Goal: Transaction & Acquisition: Purchase product/service

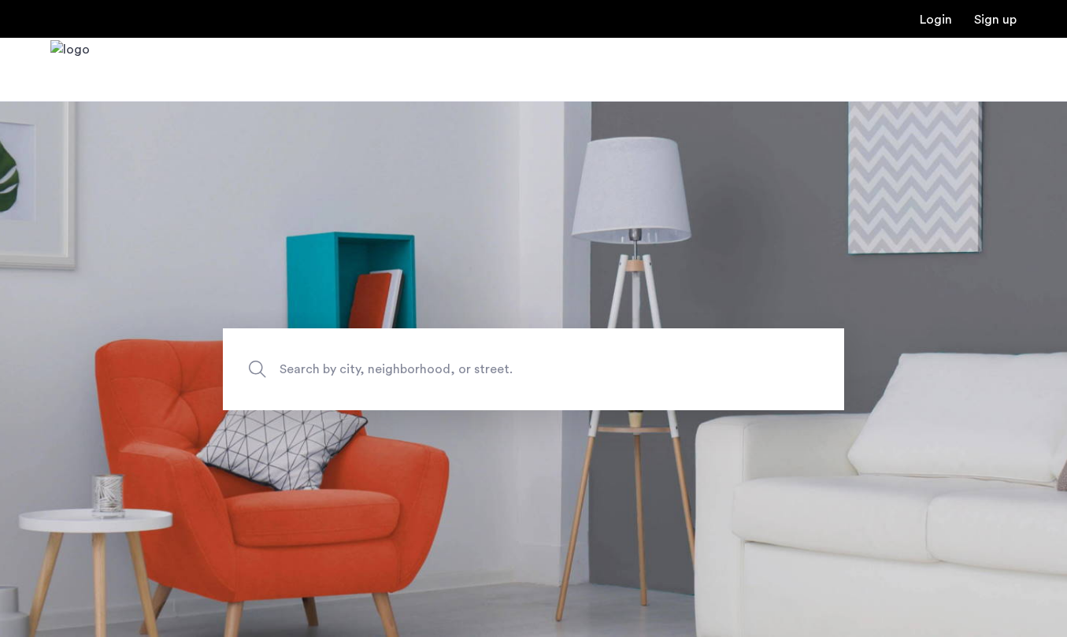
click at [373, 366] on span "Search by city, neighborhood, or street." at bounding box center [497, 368] width 435 height 21
click at [373, 366] on input "Search by city, neighborhood, or street." at bounding box center [534, 370] width 622 height 82
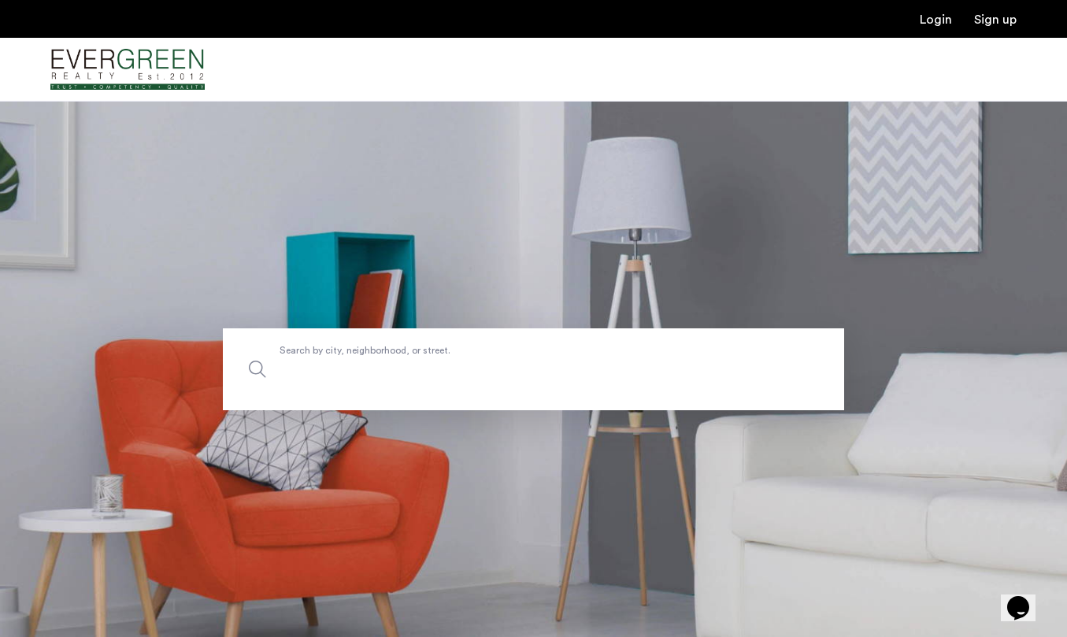
click at [287, 358] on label "Search by city, neighborhood, or street." at bounding box center [534, 370] width 622 height 82
click at [287, 358] on input "Search by city, neighborhood, or street." at bounding box center [534, 370] width 622 height 82
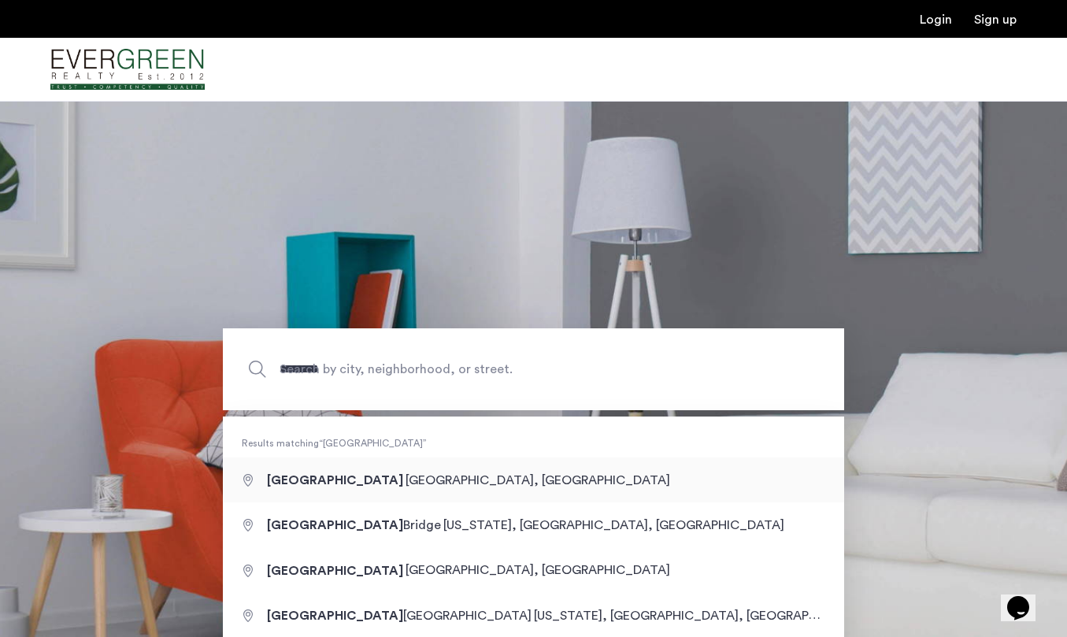
type input "**********"
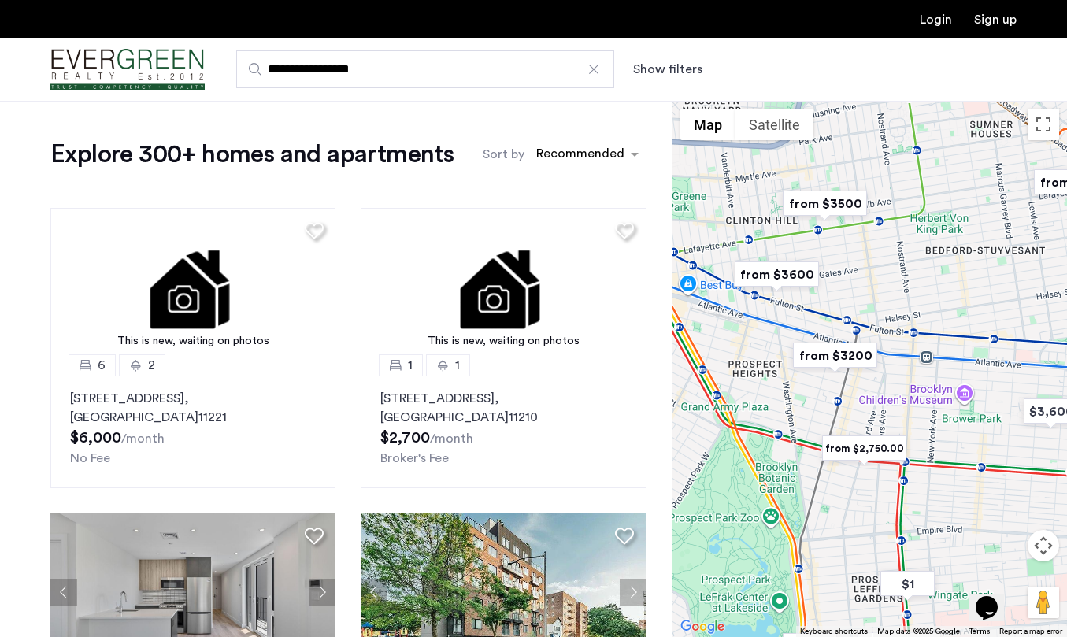
drag, startPoint x: 789, startPoint y: 407, endPoint x: 713, endPoint y: 181, distance: 237.7
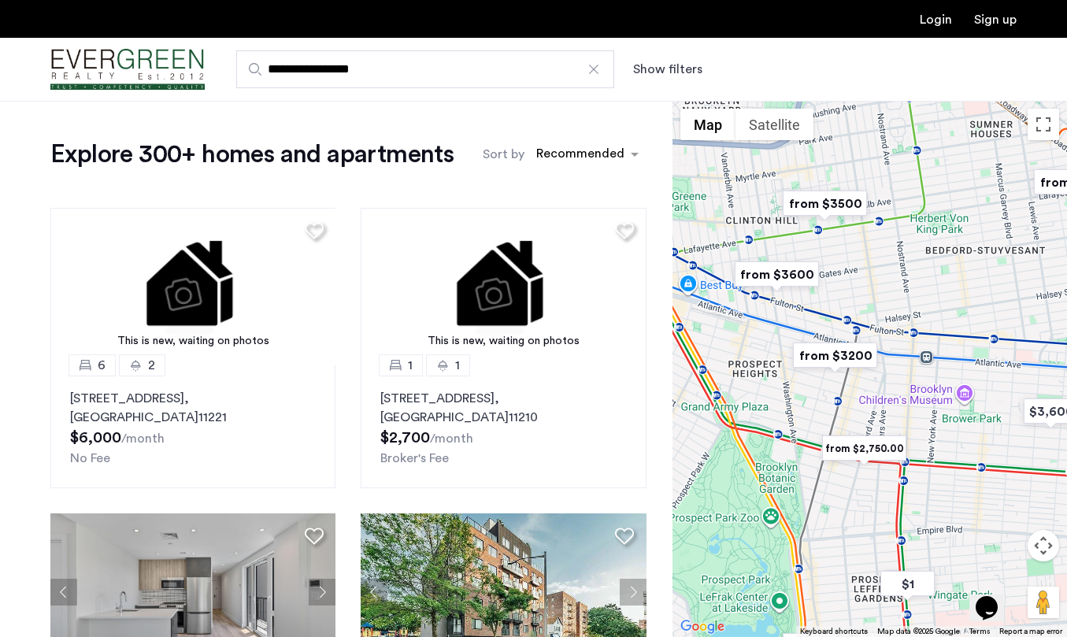
click at [713, 181] on div at bounding box center [870, 369] width 395 height 536
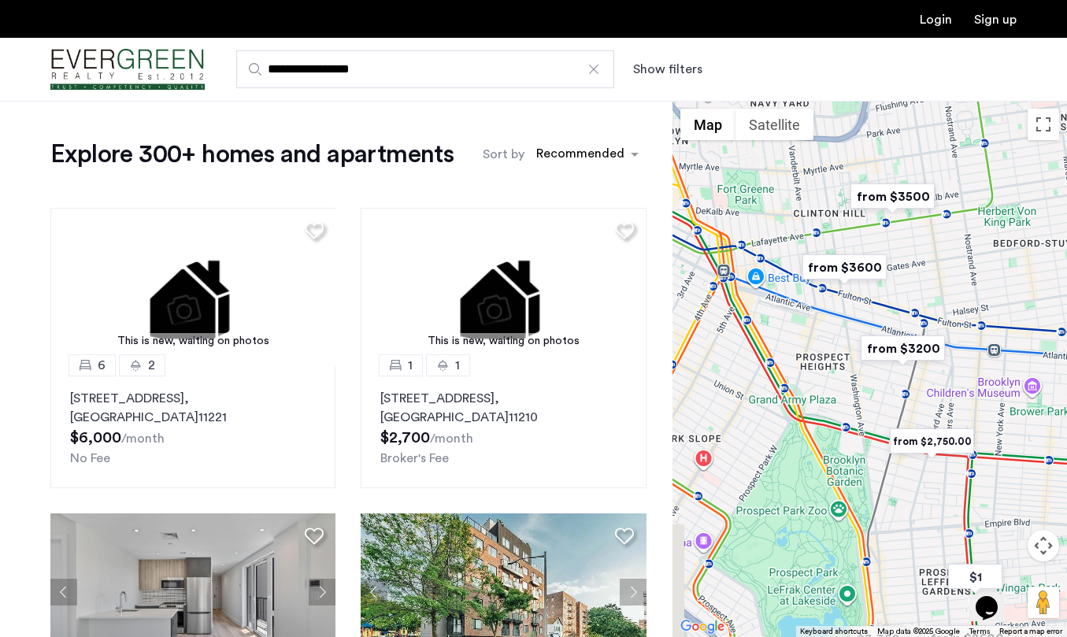
drag, startPoint x: 899, startPoint y: 494, endPoint x: 970, endPoint y: 491, distance: 71.0
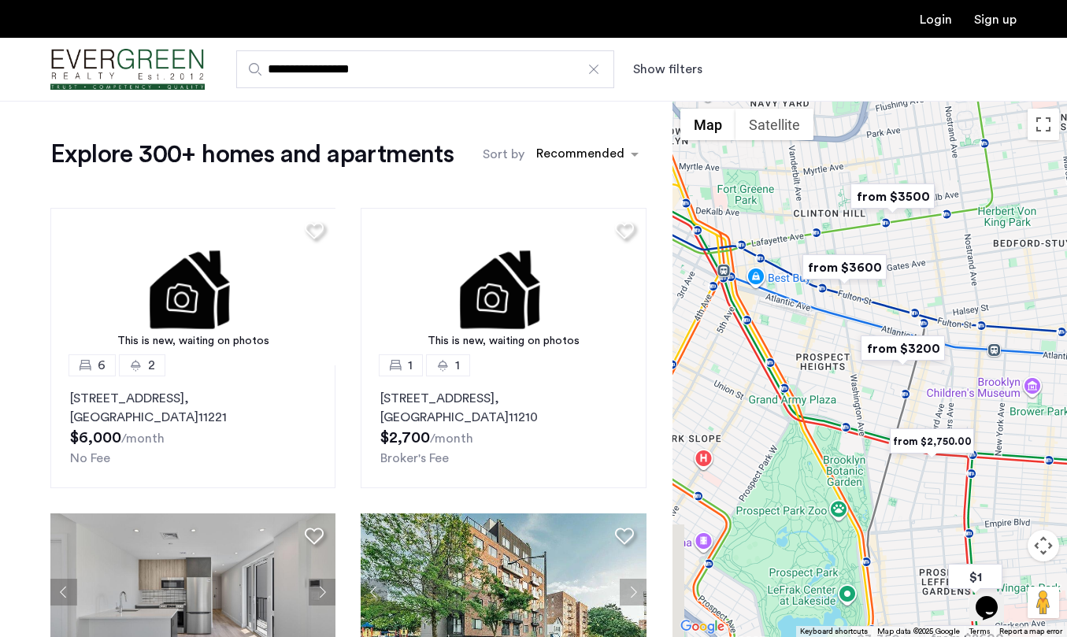
click at [970, 491] on div at bounding box center [870, 369] width 395 height 536
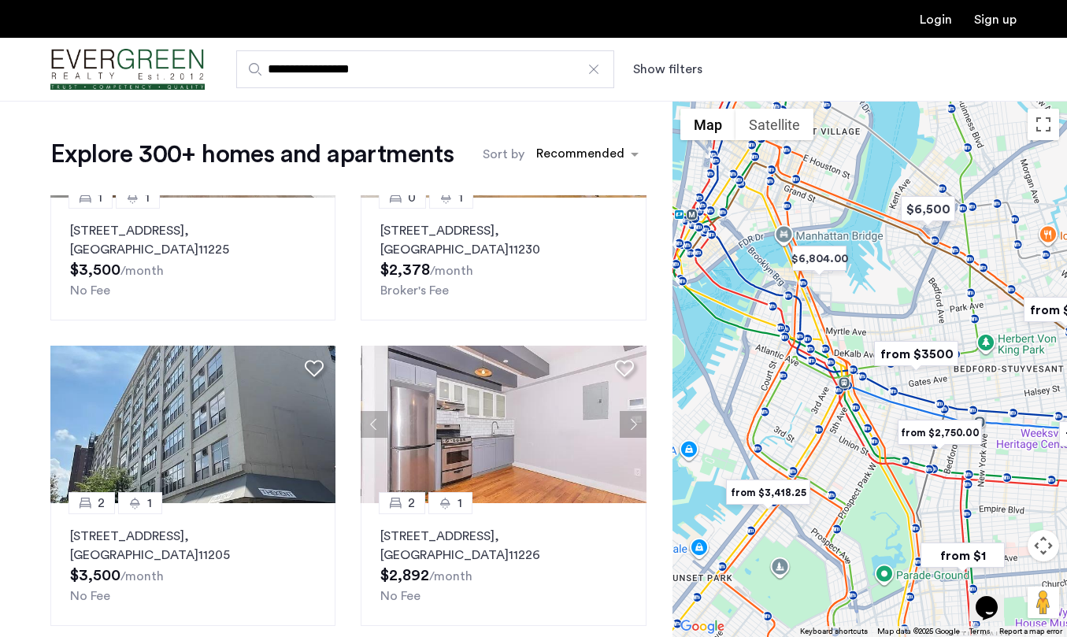
scroll to position [1108, 0]
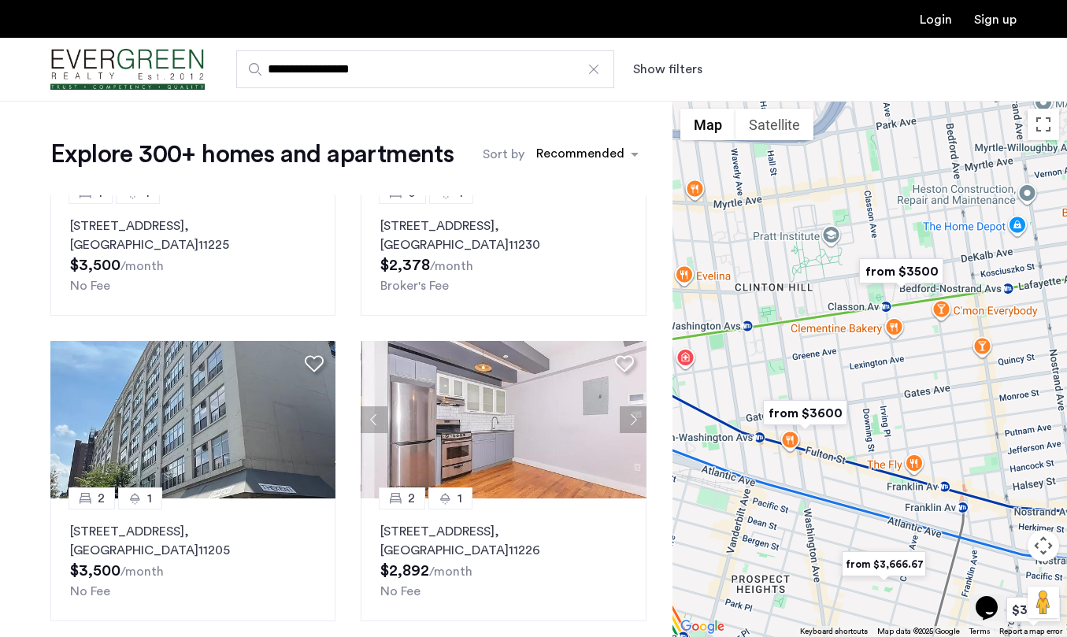
drag, startPoint x: 886, startPoint y: 470, endPoint x: 739, endPoint y: 377, distance: 173.8
click at [739, 377] on div at bounding box center [870, 369] width 395 height 536
click at [268, 68] on input "**********" at bounding box center [425, 69] width 378 height 38
type input "**********"
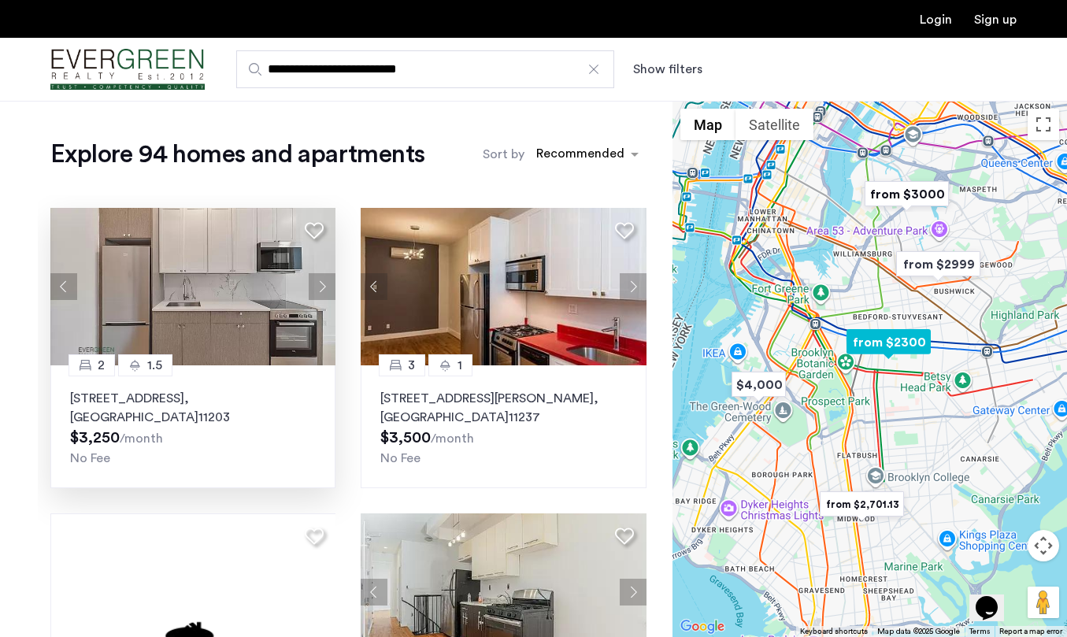
click at [221, 305] on img at bounding box center [193, 287] width 286 height 158
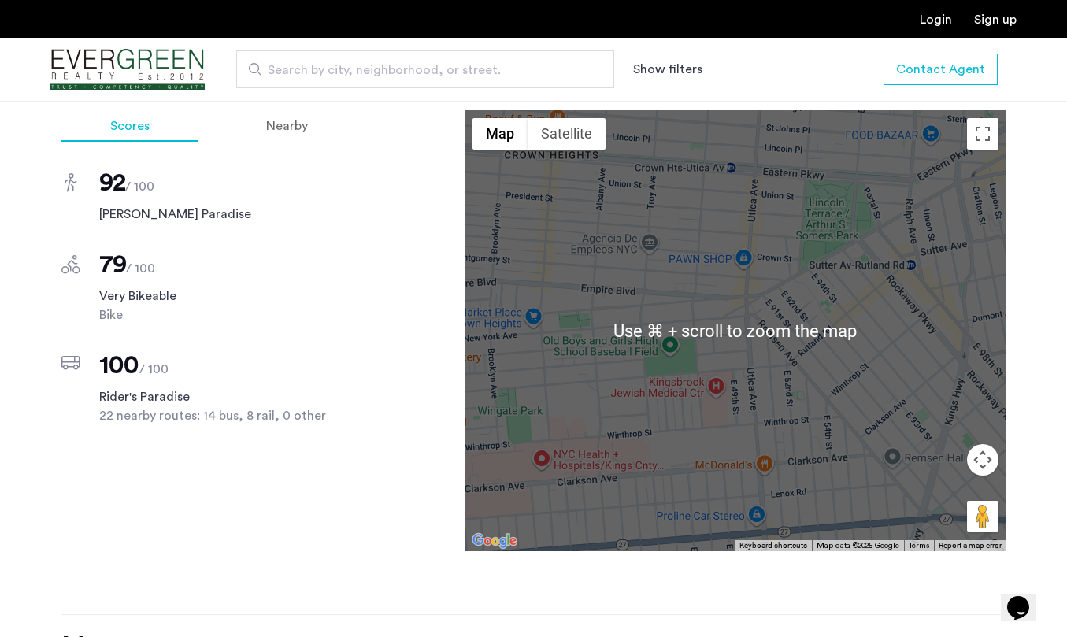
scroll to position [1512, 0]
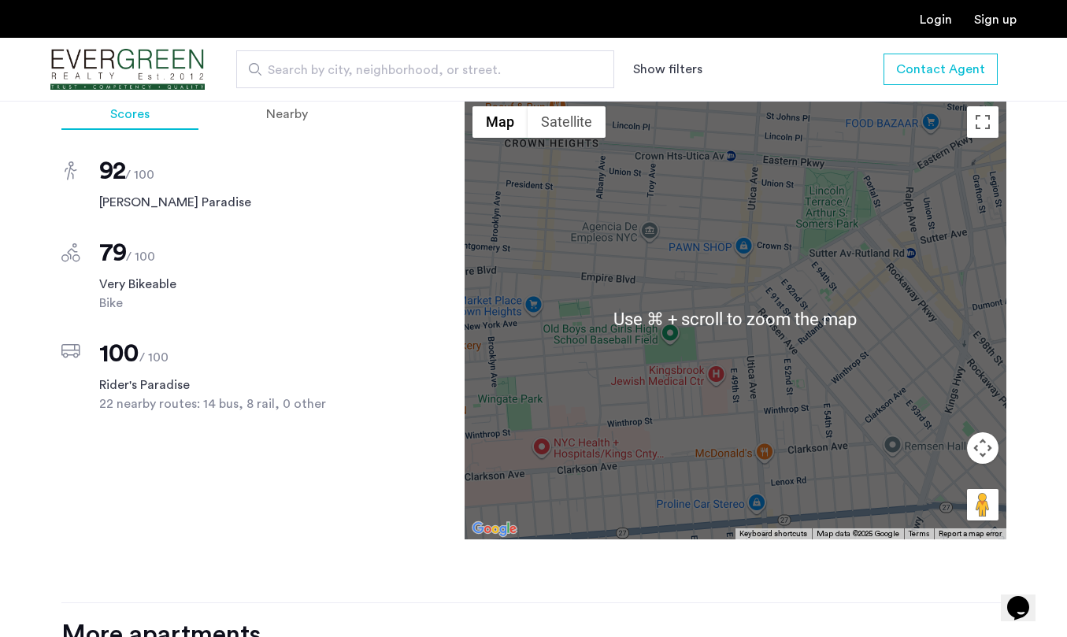
click at [738, 332] on div at bounding box center [736, 318] width 542 height 441
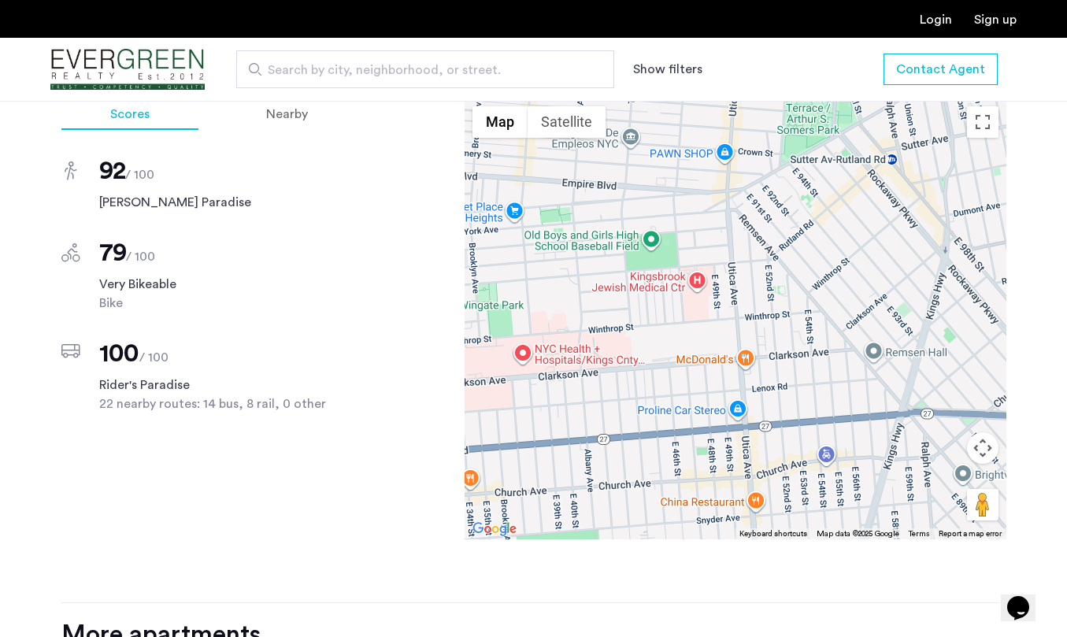
drag, startPoint x: 661, startPoint y: 269, endPoint x: 641, endPoint y: 175, distance: 95.8
click at [641, 175] on div at bounding box center [736, 318] width 542 height 441
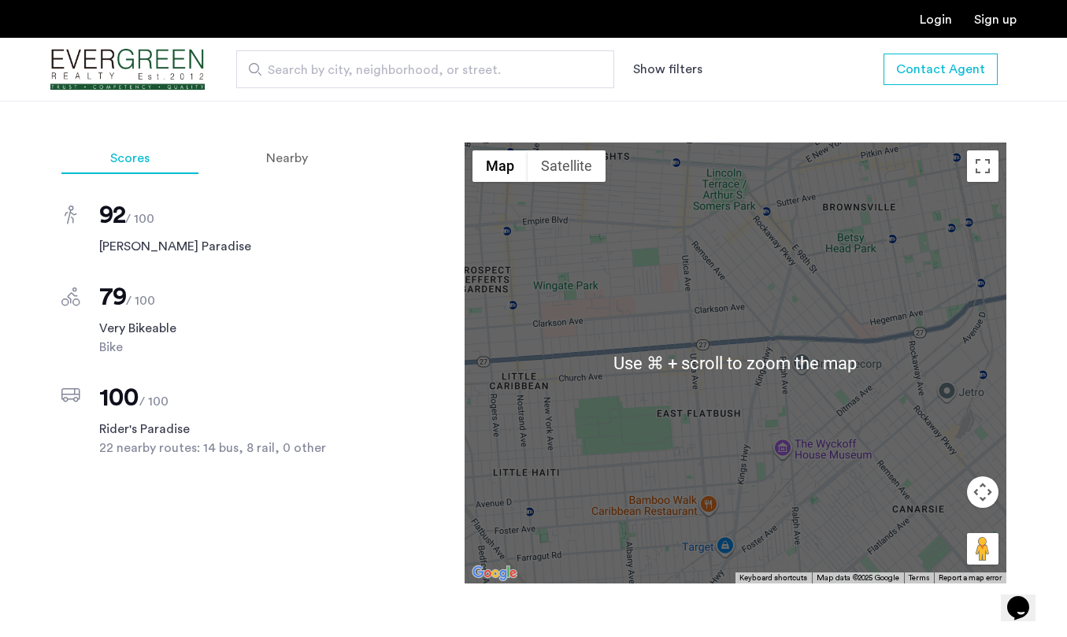
scroll to position [1466, 0]
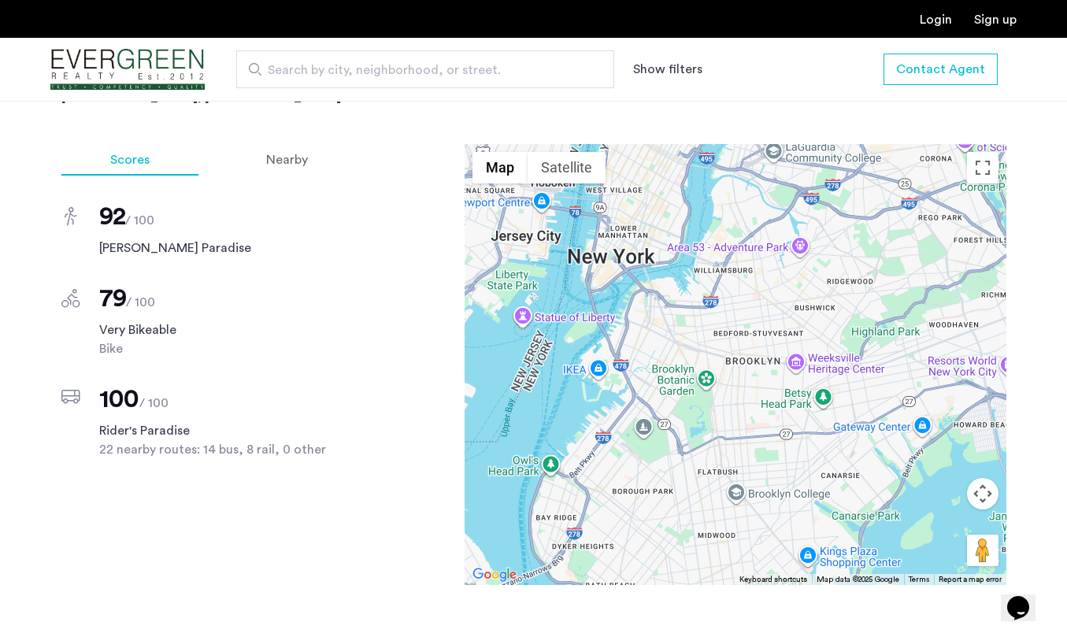
drag, startPoint x: 581, startPoint y: 281, endPoint x: 767, endPoint y: 410, distance: 227.1
click at [767, 410] on div at bounding box center [736, 364] width 542 height 441
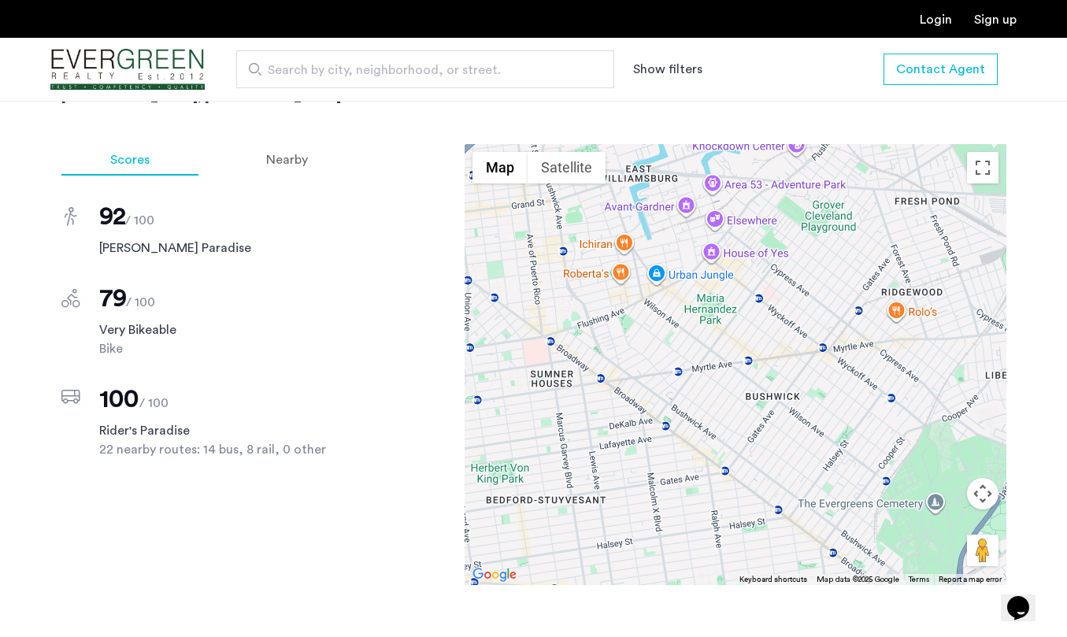
drag, startPoint x: 635, startPoint y: 391, endPoint x: 674, endPoint y: 456, distance: 76.3
click at [674, 456] on div at bounding box center [736, 364] width 542 height 441
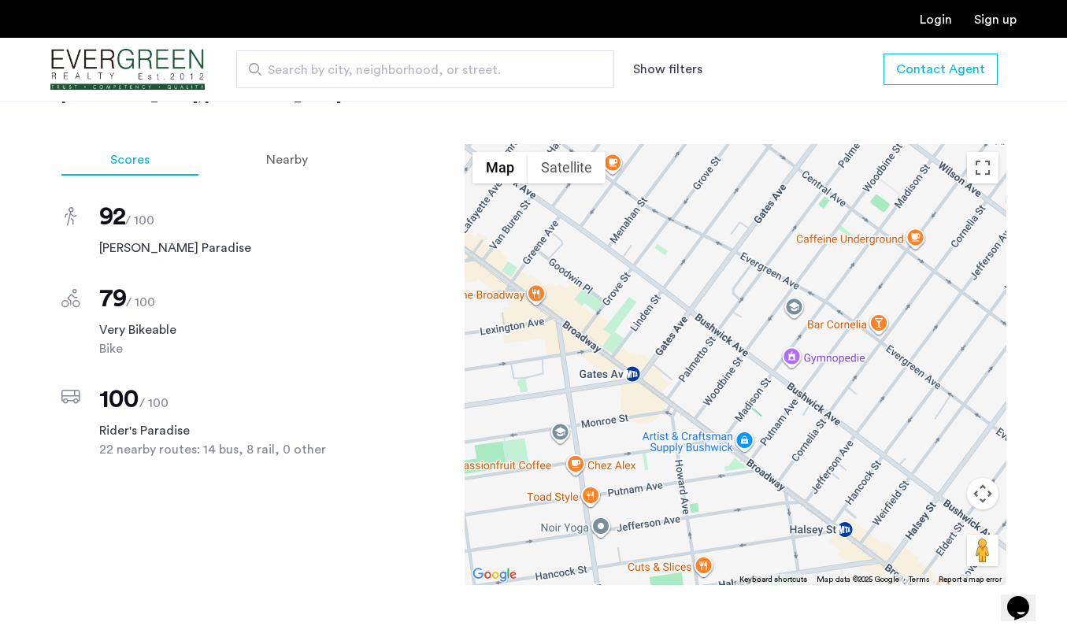
drag, startPoint x: 600, startPoint y: 507, endPoint x: 639, endPoint y: 456, distance: 63.5
click at [639, 456] on div at bounding box center [736, 364] width 542 height 441
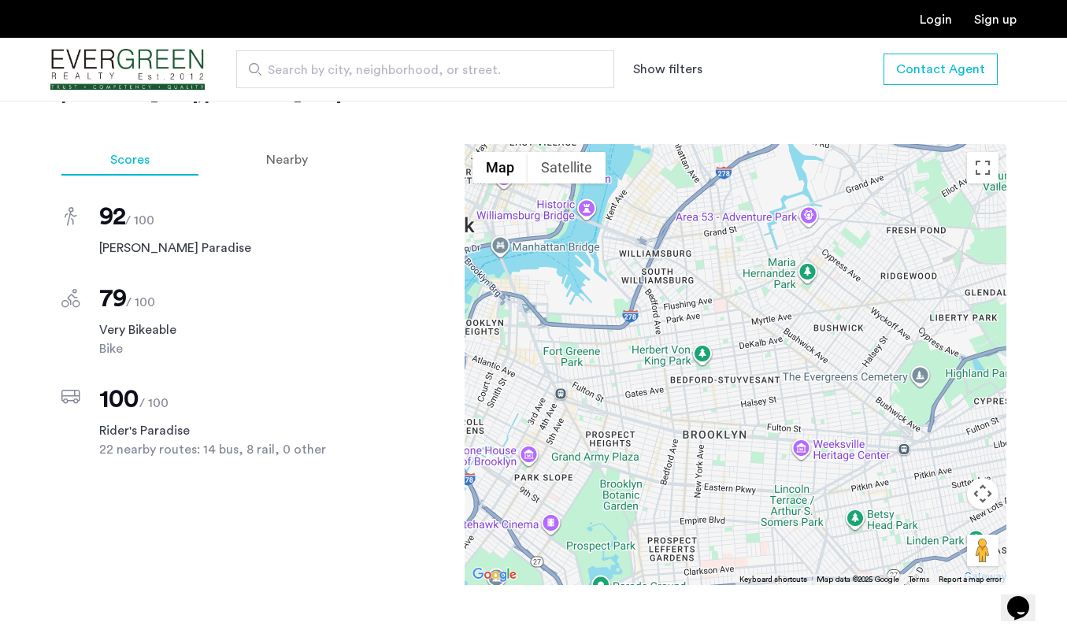
drag, startPoint x: 563, startPoint y: 360, endPoint x: 795, endPoint y: 367, distance: 231.7
click at [795, 367] on div at bounding box center [736, 364] width 542 height 441
click at [562, 392] on div at bounding box center [736, 364] width 542 height 441
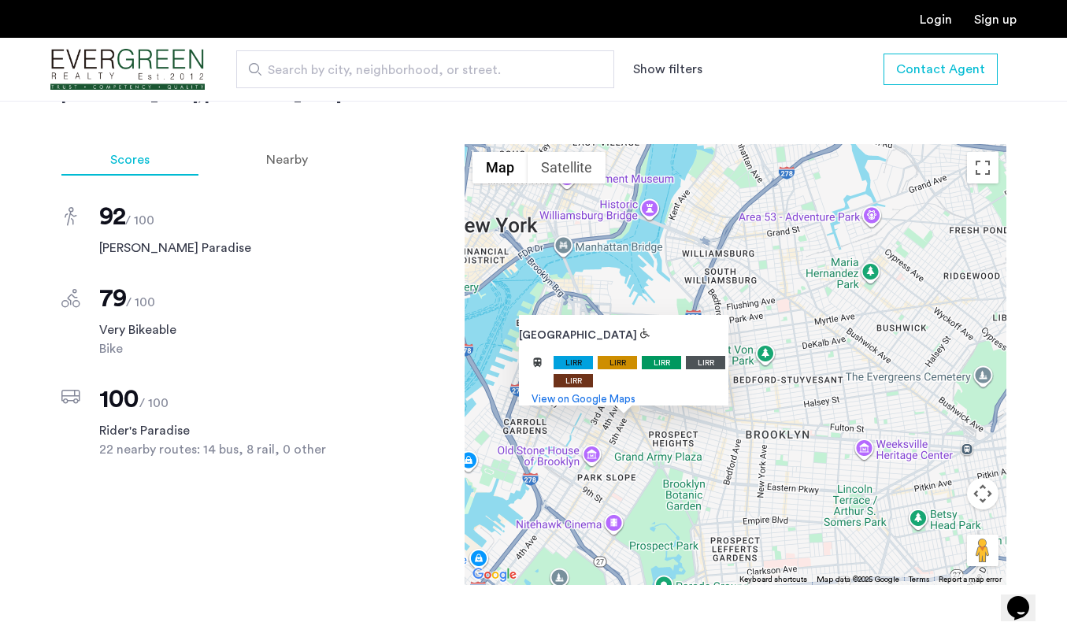
click at [608, 475] on div "[GEOGRAPHIC_DATA] LIRR LIRR LIRR LIRR LIRR and more. View on Google Maps" at bounding box center [736, 364] width 542 height 441
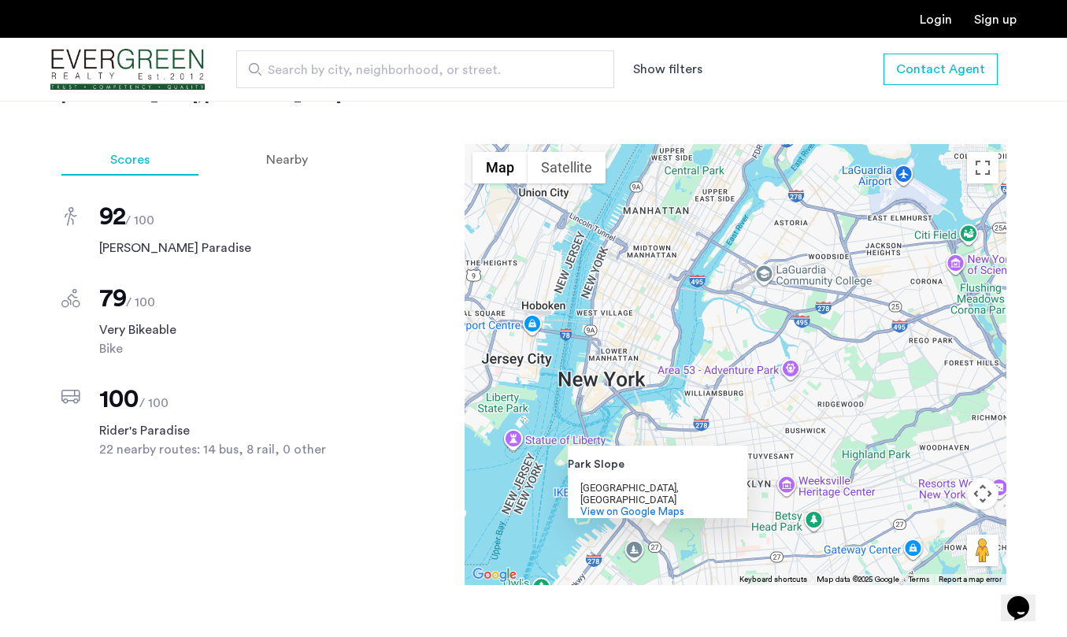
drag, startPoint x: 684, startPoint y: 318, endPoint x: 648, endPoint y: 361, distance: 55.4
click at [648, 361] on div "Park [GEOGRAPHIC_DATA], [GEOGRAPHIC_DATA] [GEOGRAPHIC_DATA] LIRR LIRR LIRR LIRR…" at bounding box center [736, 364] width 542 height 441
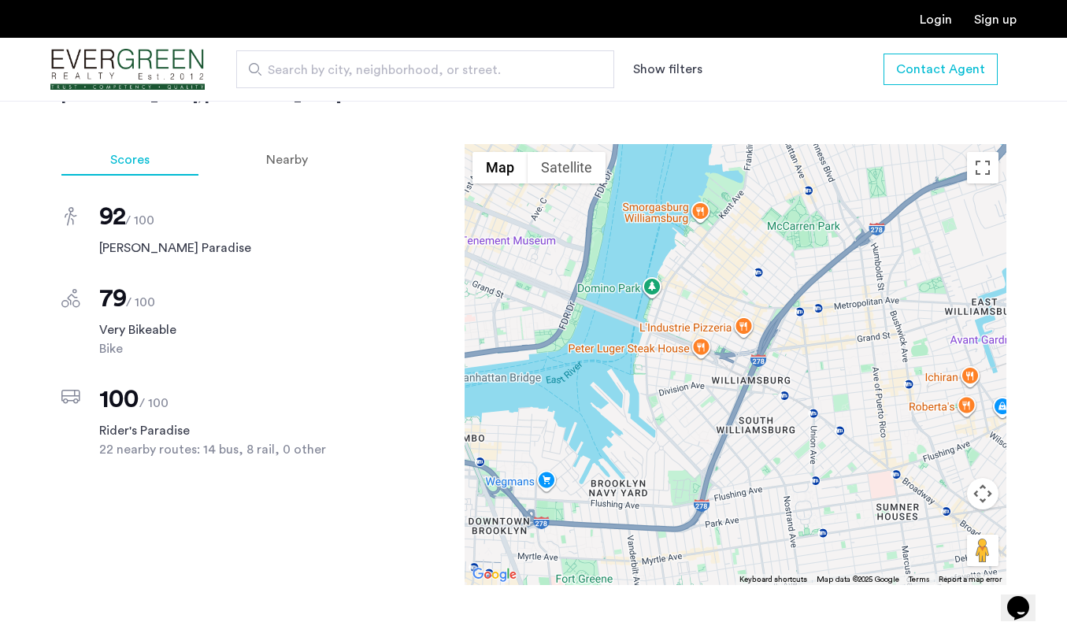
drag, startPoint x: 622, startPoint y: 413, endPoint x: 858, endPoint y: 389, distance: 237.5
click at [858, 389] on div "Park [GEOGRAPHIC_DATA], [GEOGRAPHIC_DATA] [GEOGRAPHIC_DATA] LIRR LIRR LIRR LIRR…" at bounding box center [736, 364] width 542 height 441
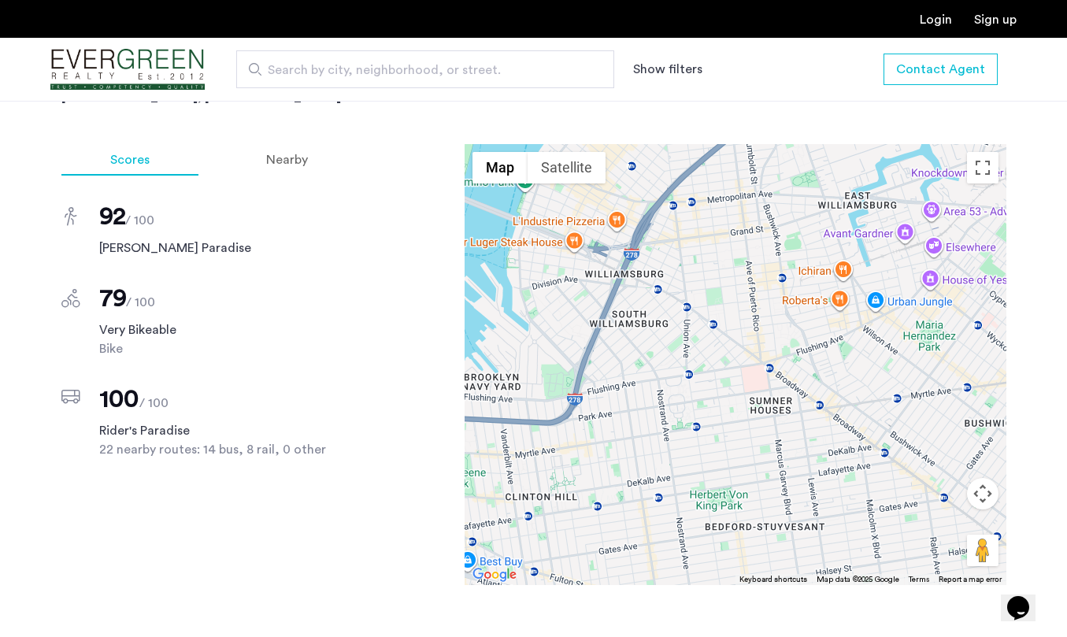
drag, startPoint x: 826, startPoint y: 466, endPoint x: 697, endPoint y: 359, distance: 166.7
click at [697, 359] on div "Park [GEOGRAPHIC_DATA], [GEOGRAPHIC_DATA] [GEOGRAPHIC_DATA] LIRR LIRR LIRR LIRR…" at bounding box center [736, 364] width 542 height 441
